Goal: Information Seeking & Learning: Find specific page/section

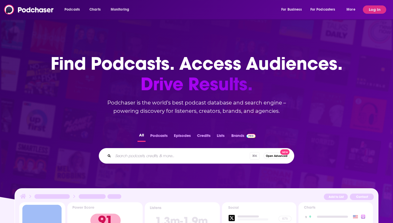
click at [149, 156] on input "Search podcasts, credits, & more..." at bounding box center [181, 156] width 137 height 8
paste input "The Customer Confidential Podcast"
type input "The Customer Confidential Podcast"
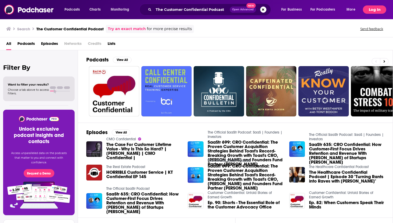
click at [374, 9] on button "Log In" at bounding box center [374, 9] width 23 height 8
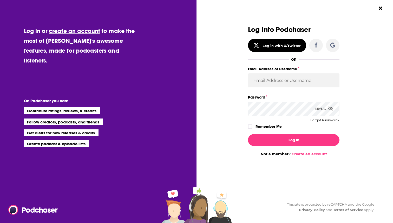
type input "[EMAIL_ADDRESS][DOMAIN_NAME]"
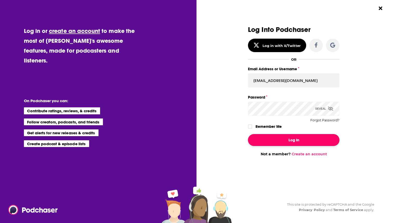
click at [282, 139] on button "Log In" at bounding box center [293, 140] width 91 height 12
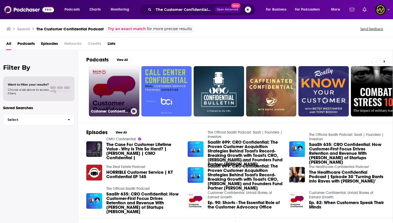
click at [122, 90] on link "Customer Confidential: Untold Stories of Earned Growth" at bounding box center [114, 91] width 50 height 50
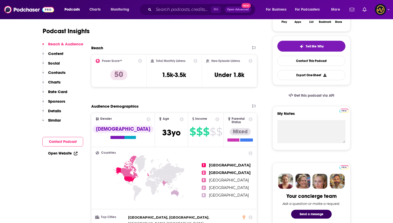
scroll to position [103, 0]
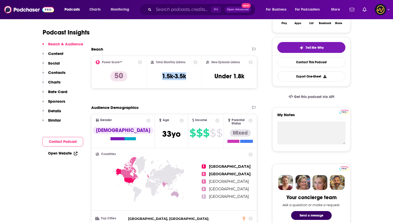
drag, startPoint x: 158, startPoint y: 70, endPoint x: 186, endPoint y: 81, distance: 30.2
click at [186, 81] on div "Total Monthly Listens 1.5k-3.5k" at bounding box center [174, 72] width 47 height 24
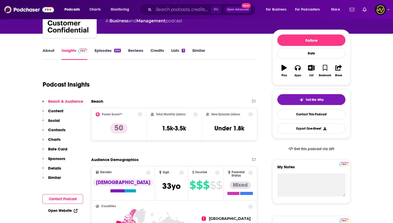
scroll to position [50, 0]
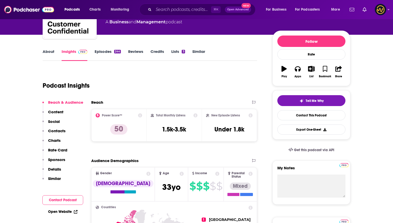
click at [104, 51] on link "Episodes 244" at bounding box center [108, 55] width 26 height 12
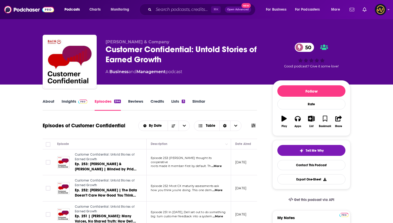
click at [49, 103] on link "About" at bounding box center [49, 105] width 12 height 12
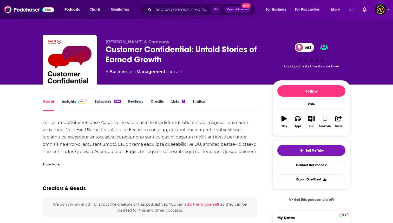
click at [113, 136] on div at bounding box center [150, 159] width 214 height 80
click at [118, 140] on div at bounding box center [150, 159] width 214 height 80
click at [159, 10] on input "Search podcasts, credits, & more..." at bounding box center [181, 9] width 57 height 8
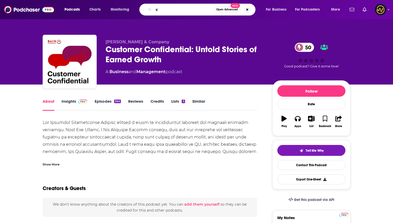
type input "cx"
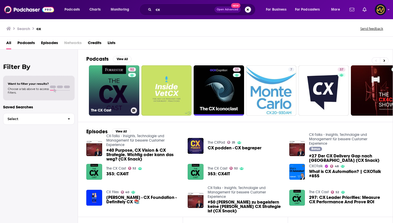
click at [118, 97] on link "52 The CX Cast" at bounding box center [114, 90] width 50 height 50
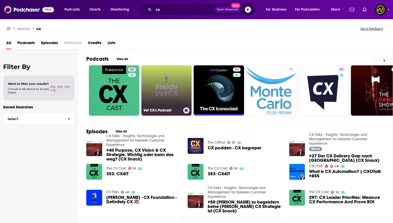
click at [164, 95] on link "Vet CX's Podcast" at bounding box center [166, 90] width 50 height 50
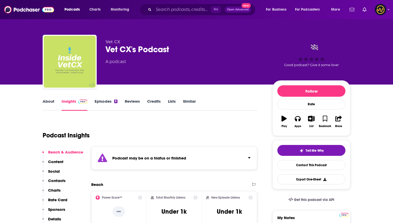
scroll to position [8, 0]
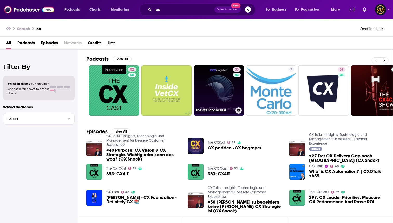
click at [210, 90] on link "33 The CX Iconoclast" at bounding box center [218, 90] width 50 height 50
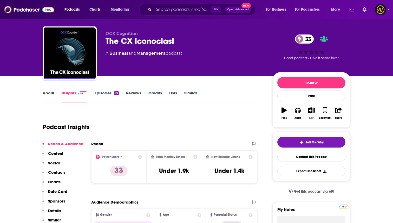
scroll to position [5, 0]
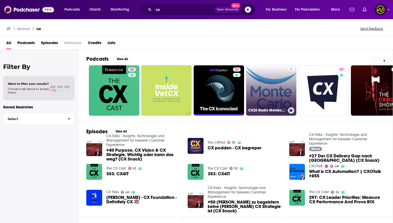
click at [261, 92] on link "7 CX20 Radio Montecarlo-[GEOGRAPHIC_DATA]" at bounding box center [271, 90] width 50 height 50
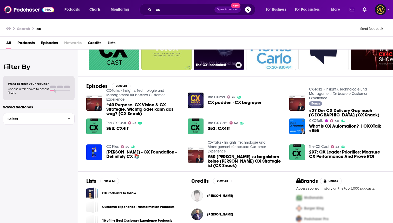
scroll to position [70, 0]
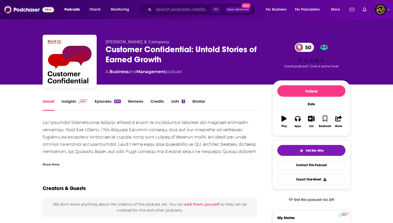
click at [120, 137] on div at bounding box center [150, 159] width 214 height 80
click at [129, 136] on div at bounding box center [150, 159] width 214 height 80
